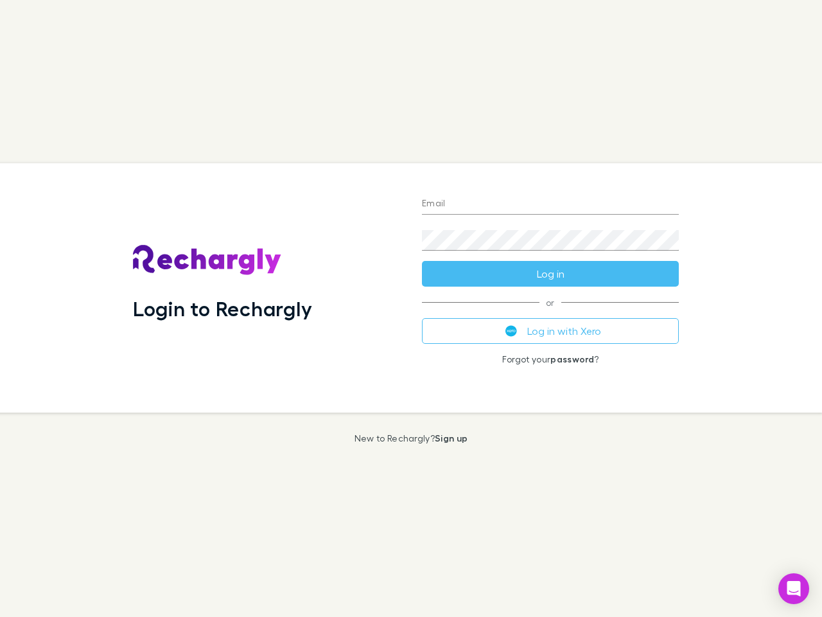
click at [411, 308] on div "Login to Rechargly" at bounding box center [267, 287] width 289 height 249
click at [550, 204] on input "Email" at bounding box center [550, 204] width 257 height 21
click at [550, 274] on button "Log in" at bounding box center [550, 274] width 257 height 26
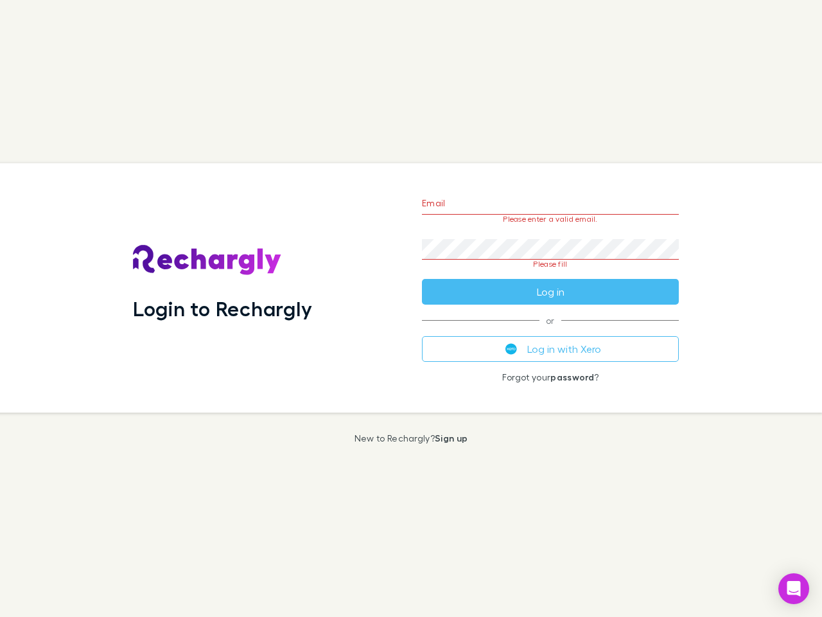
click at [550, 331] on div "Email Please enter a valid email. Password Please fill Log in or Log in with Xe…" at bounding box center [550, 287] width 277 height 249
click at [794, 588] on icon "Open Intercom Messenger" at bounding box center [793, 588] width 13 height 15
